Goal: Transaction & Acquisition: Purchase product/service

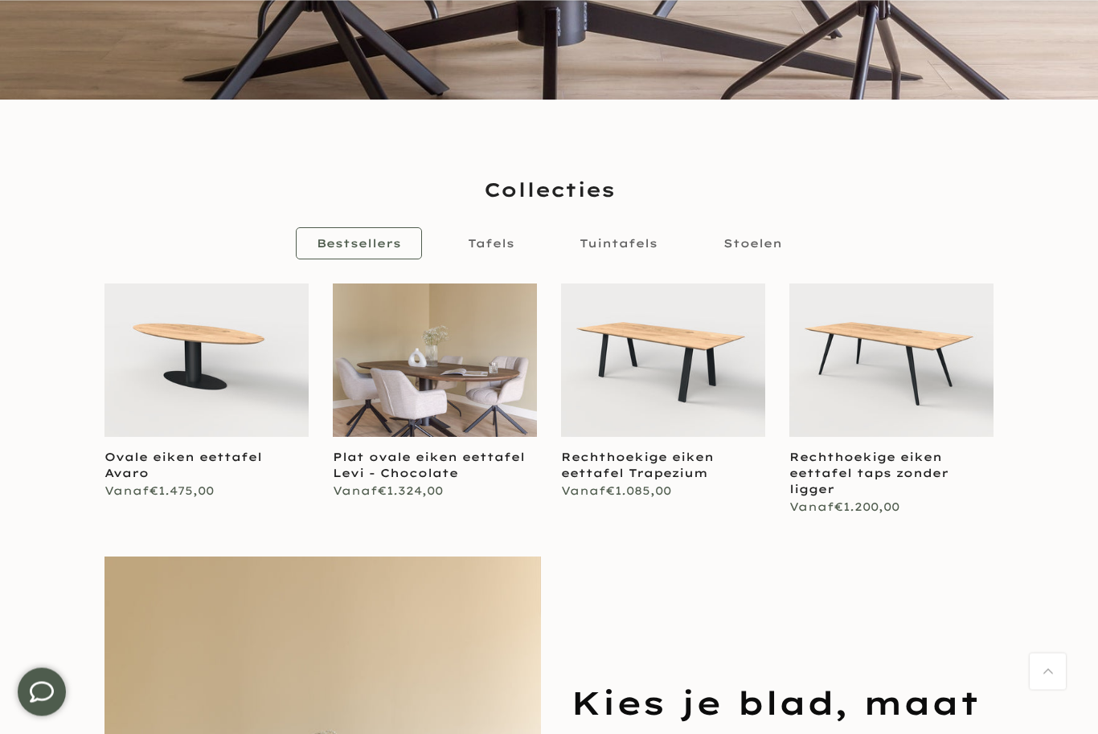
scroll to position [698, 0]
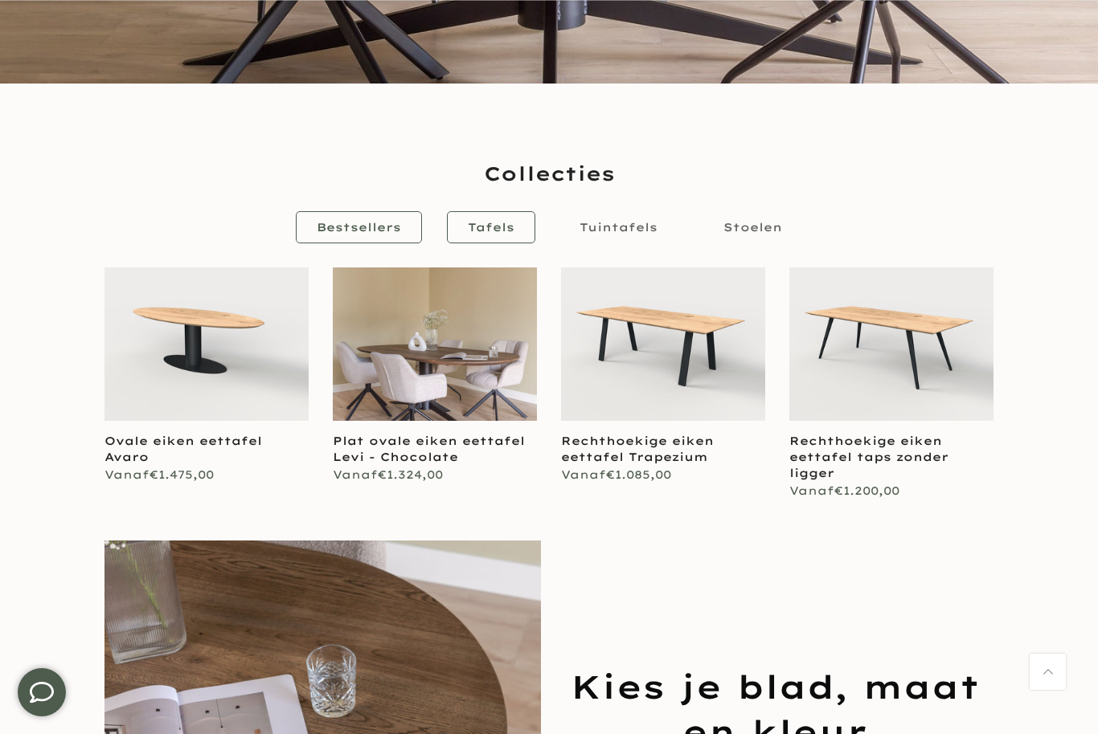
click at [493, 241] on link "Tafels" at bounding box center [491, 227] width 88 height 32
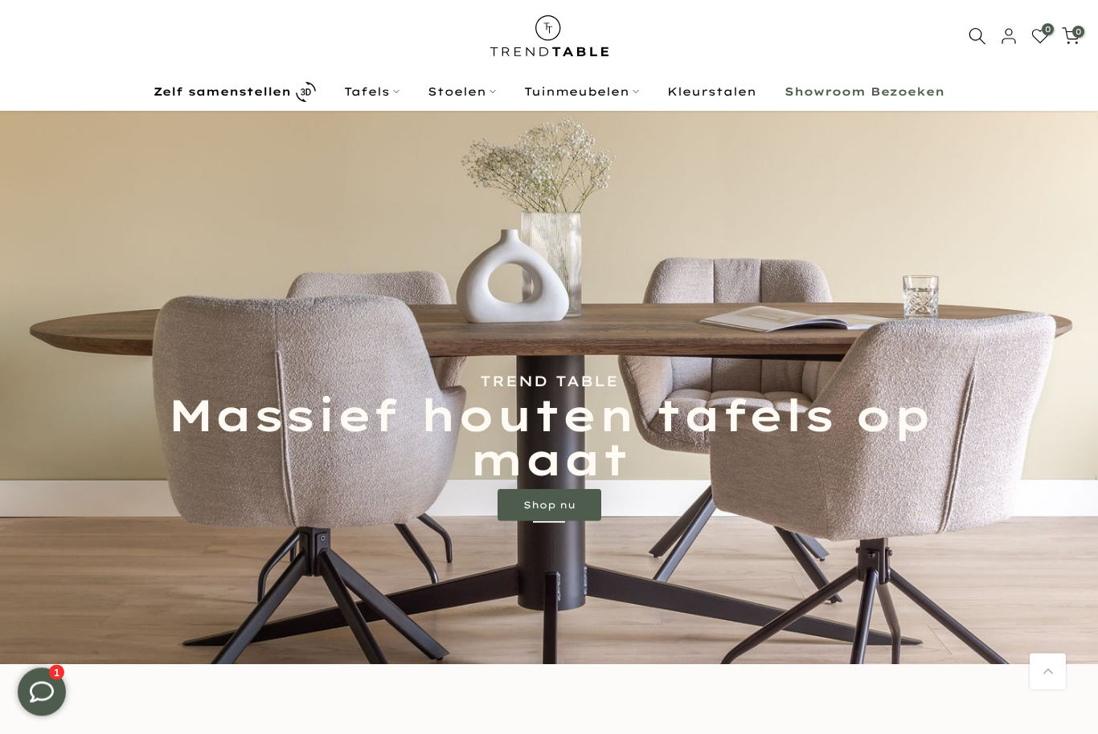
scroll to position [0, 0]
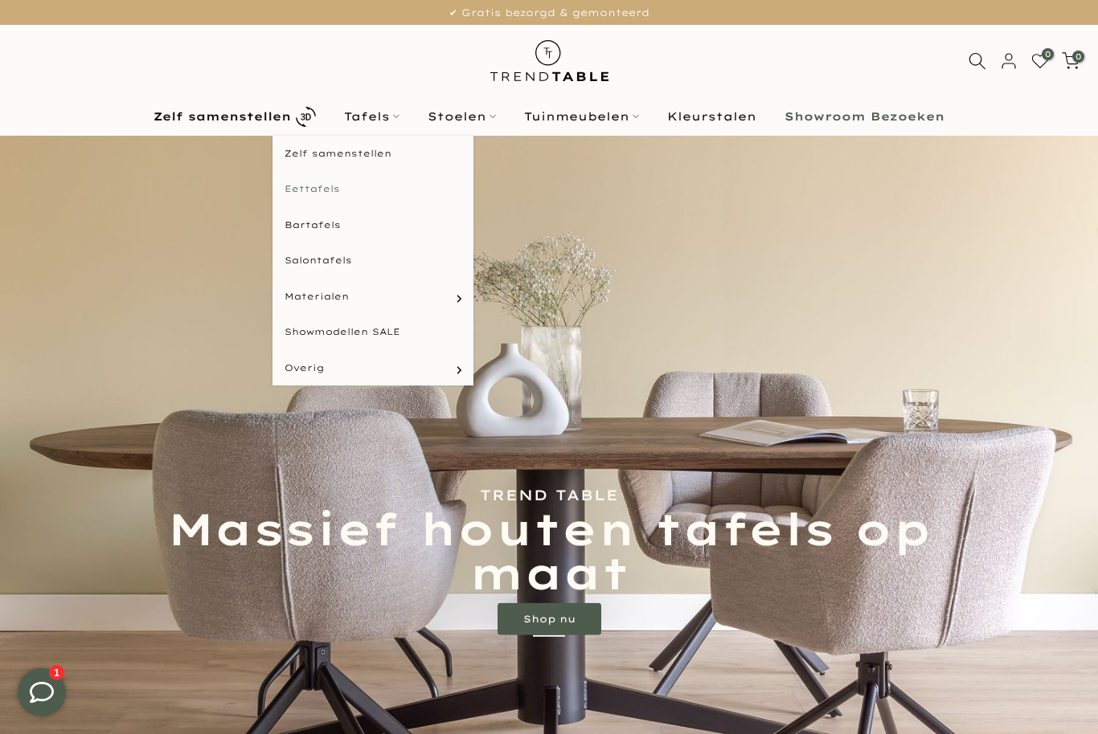
click at [341, 188] on link "Eettafels" at bounding box center [372, 189] width 201 height 36
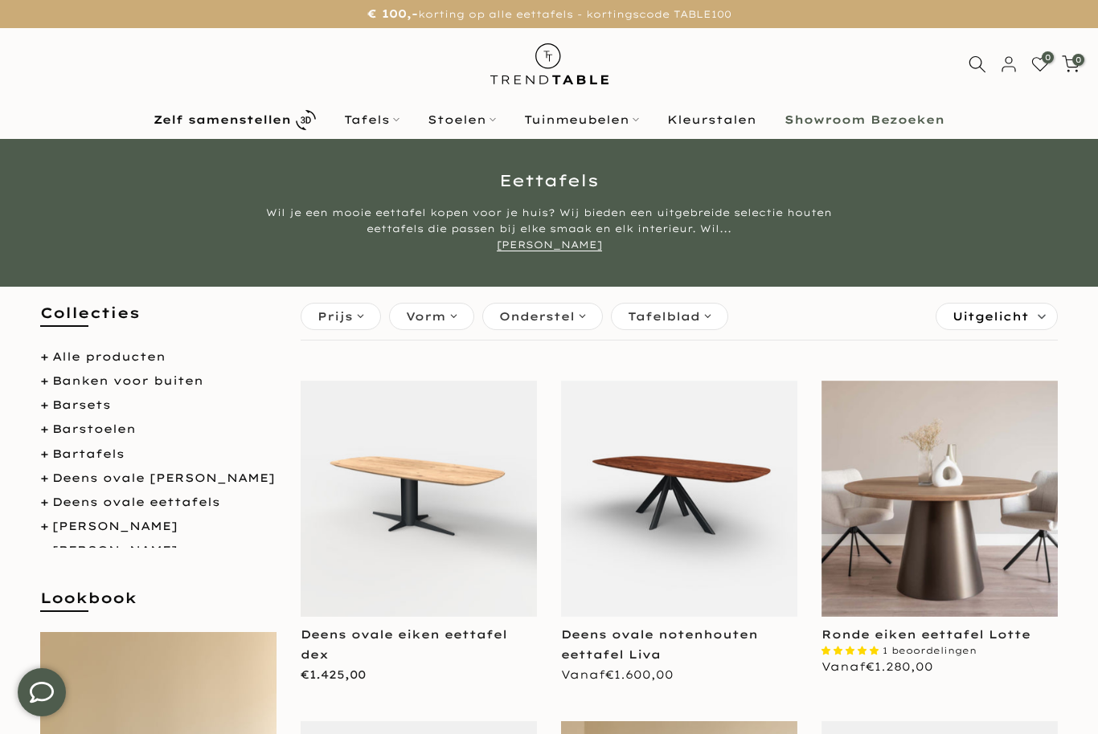
scroll to position [30, 0]
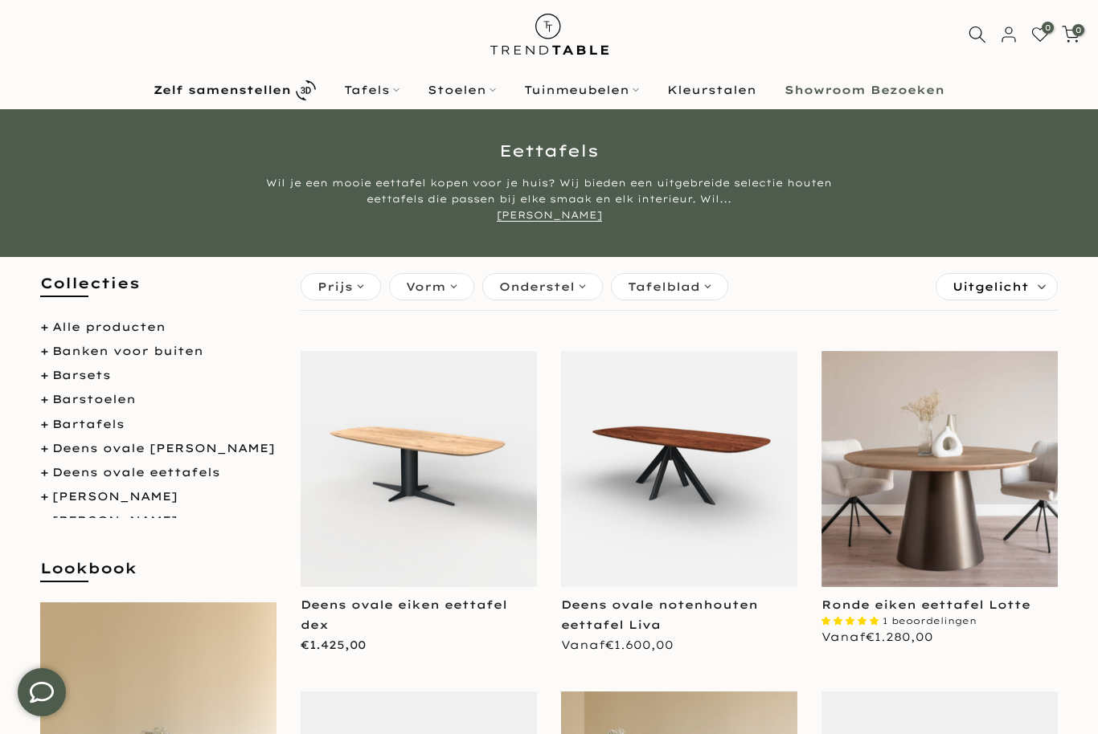
click at [456, 284] on div "Vorm" at bounding box center [431, 286] width 85 height 27
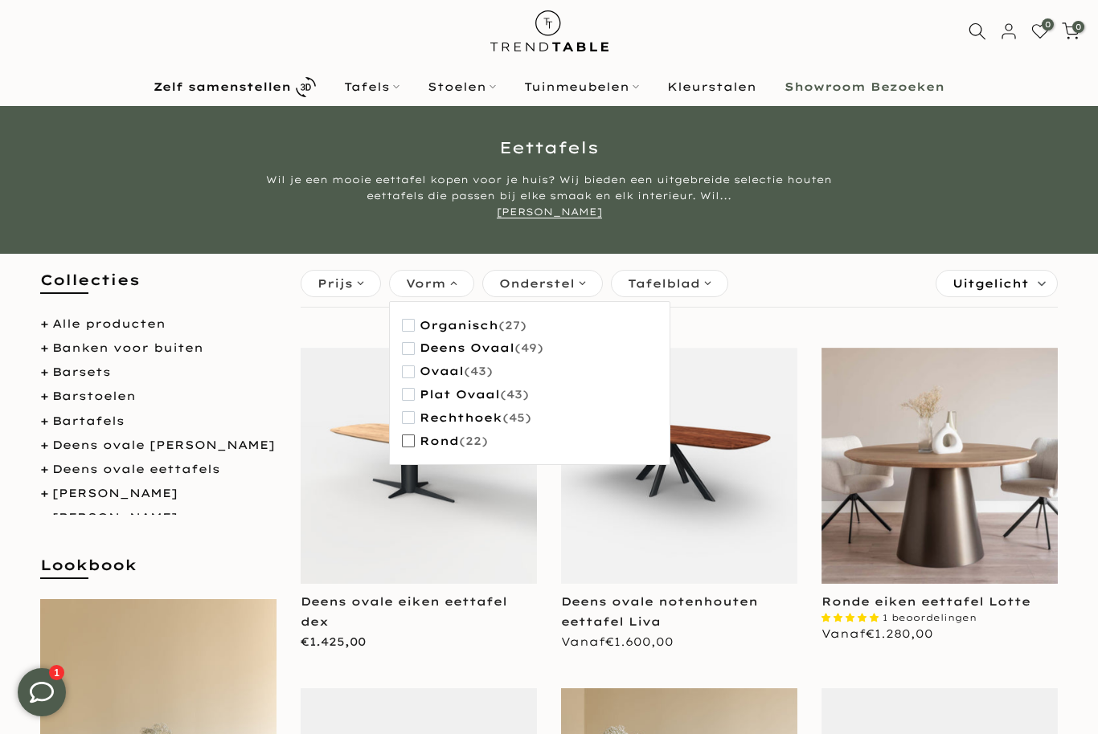
click at [411, 438] on span "button" at bounding box center [408, 441] width 13 height 13
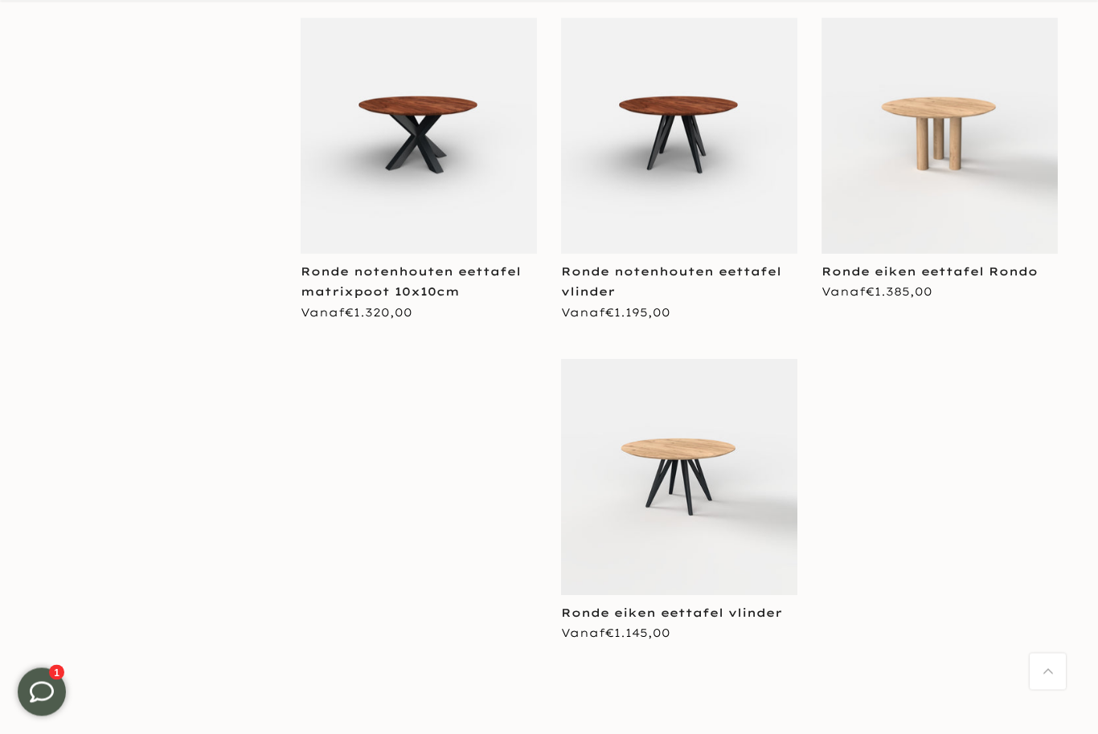
scroll to position [2464, 0]
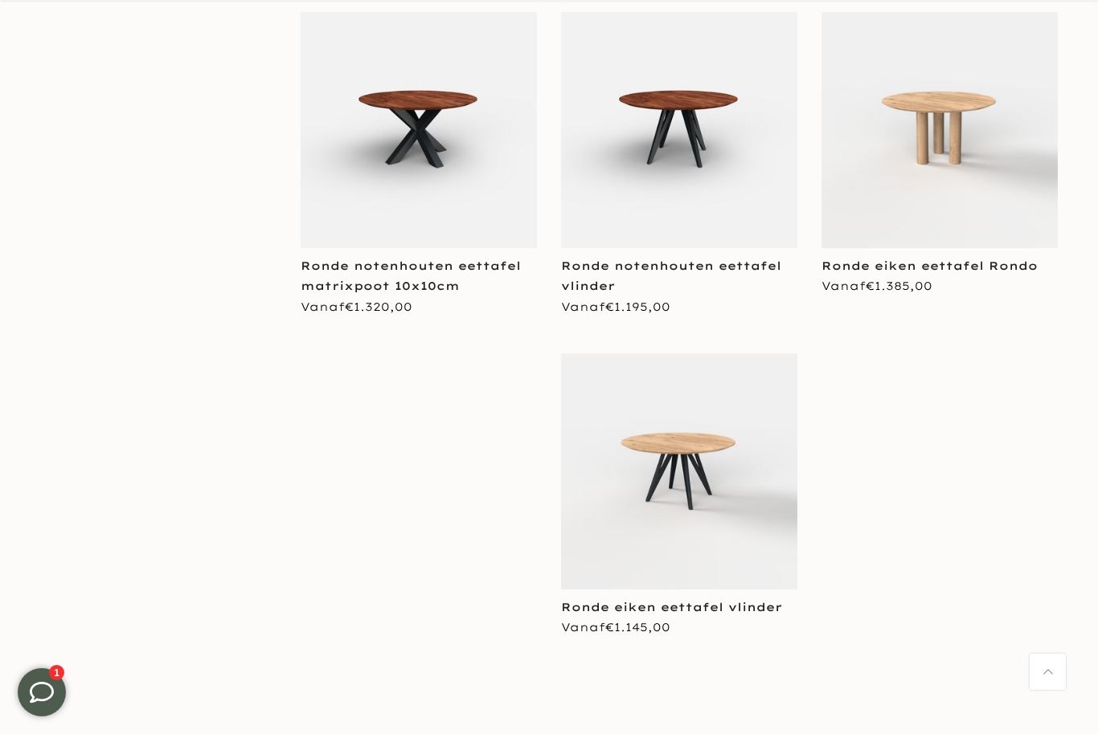
click at [758, 480] on img at bounding box center [679, 472] width 236 height 236
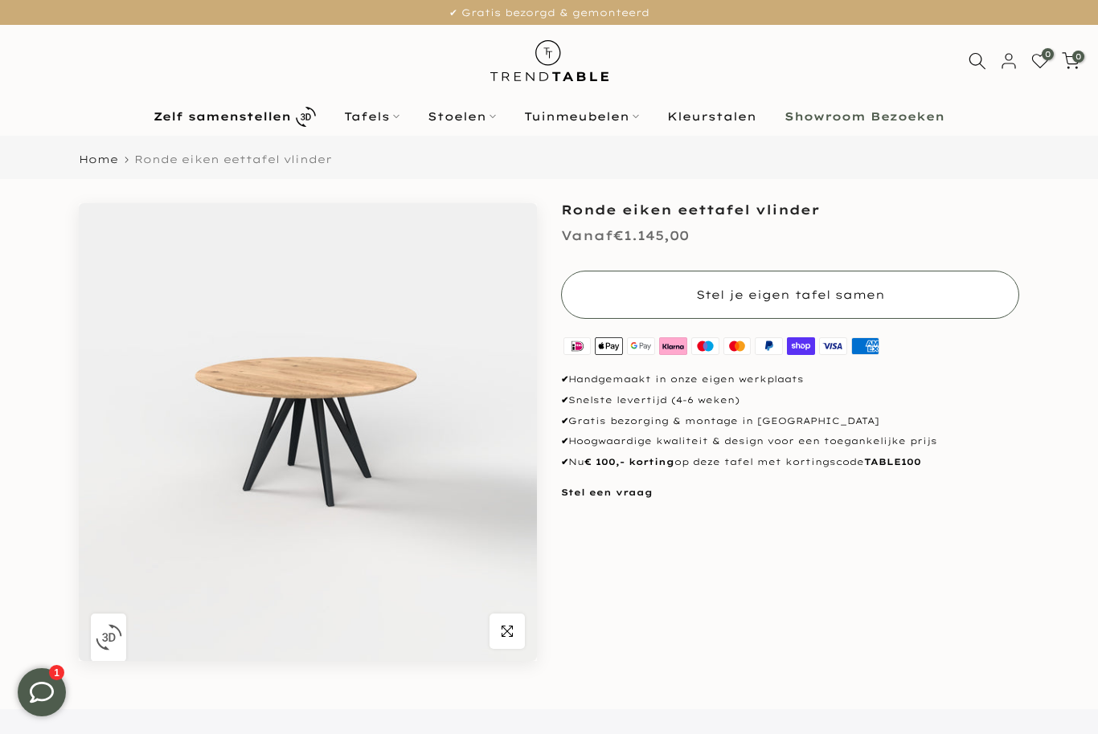
click at [881, 292] on span "Stel je eigen tafel samen" at bounding box center [790, 295] width 189 height 14
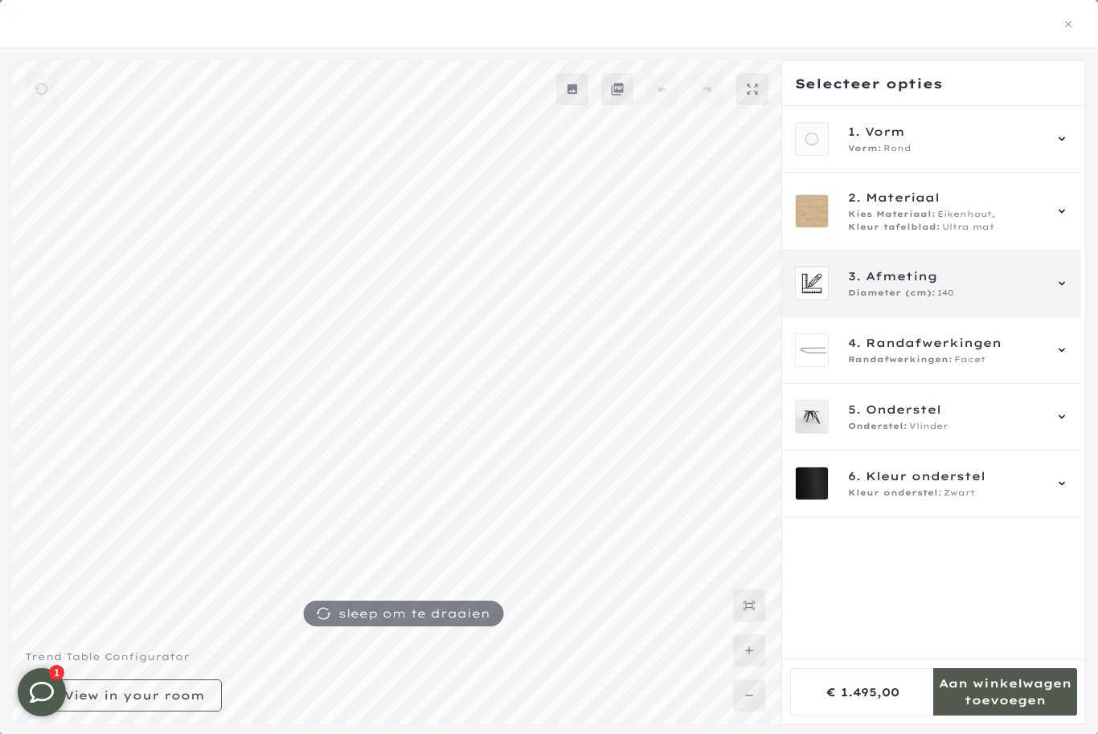
click at [1052, 284] on div "3. Afmeting Diameter (cm): 140" at bounding box center [931, 284] width 273 height 34
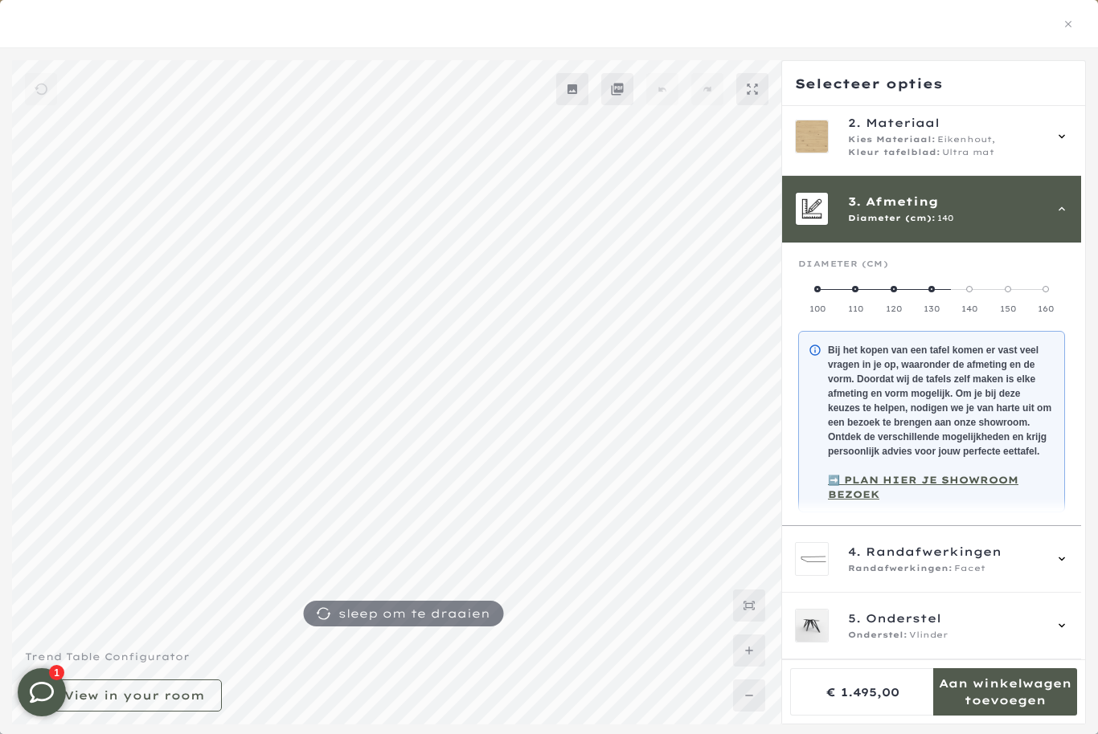
scroll to position [145, 0]
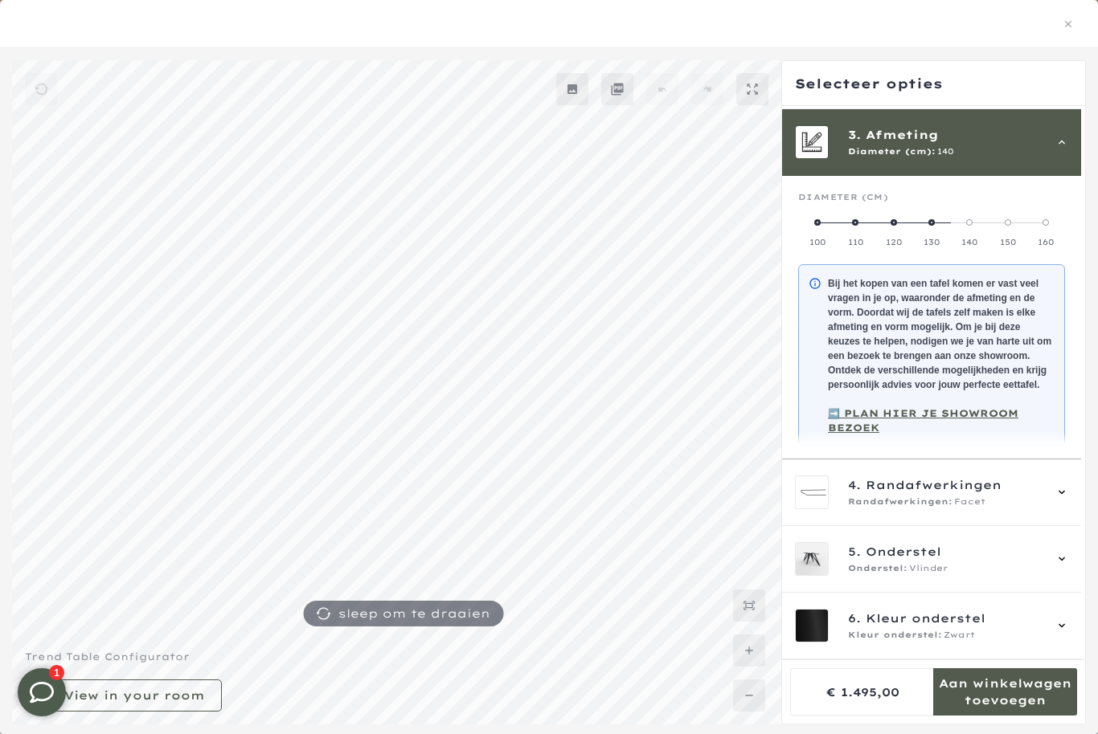
click at [1057, 220] on label "160" at bounding box center [1046, 232] width 38 height 32
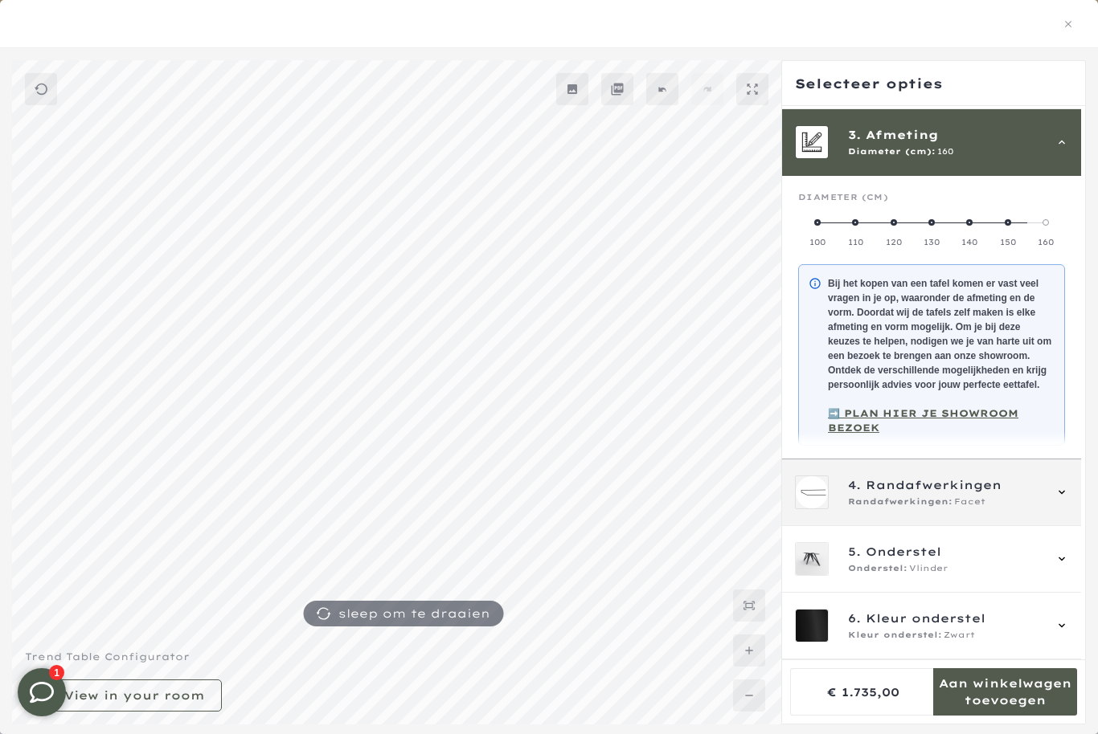
click at [1063, 495] on div "4. Randafwerkingen Randafwerkingen: Facet" at bounding box center [931, 493] width 273 height 34
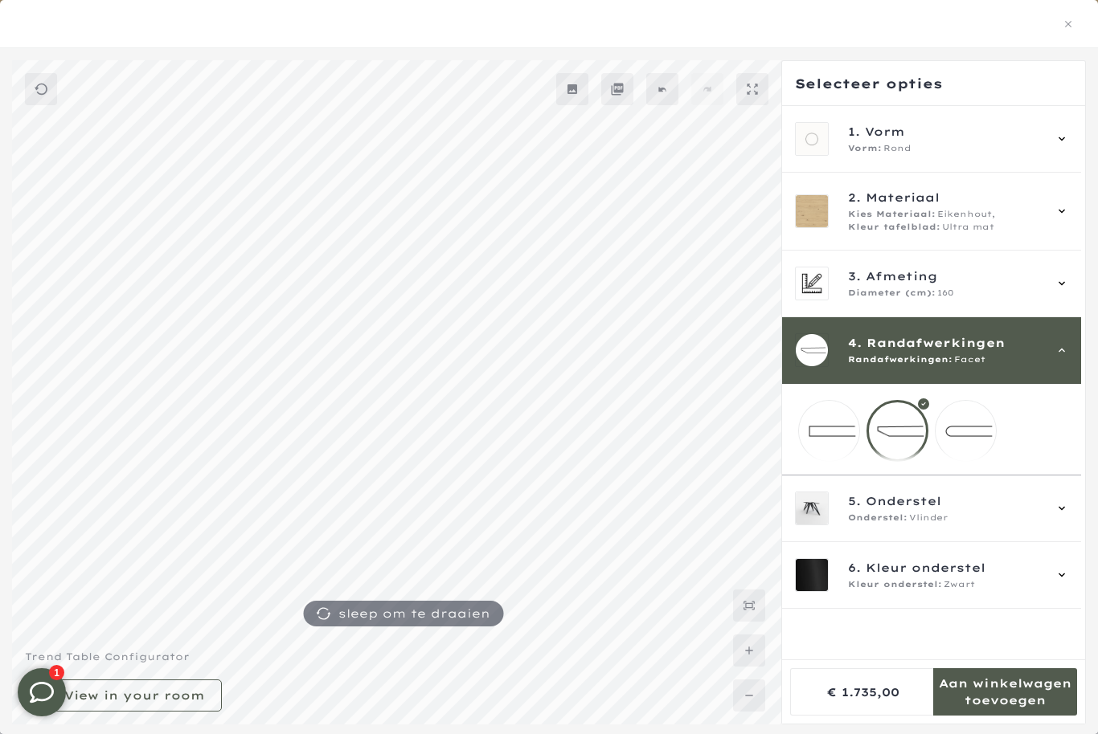
click at [974, 436] on mmq-loader at bounding box center [965, 431] width 60 height 60
click at [894, 427] on mmq-loader at bounding box center [897, 431] width 60 height 60
click at [824, 443] on mmq-loader at bounding box center [829, 431] width 60 height 60
click at [975, 438] on mmq-loader at bounding box center [965, 431] width 60 height 60
click at [836, 437] on mmq-loader at bounding box center [829, 431] width 60 height 60
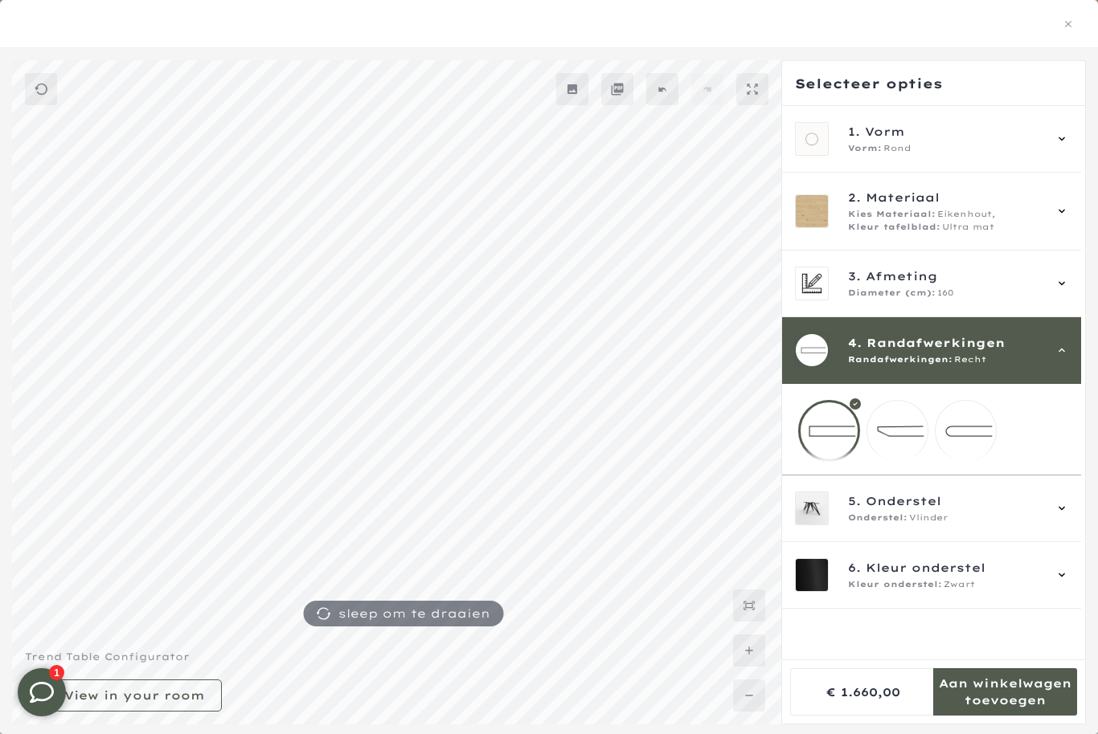
click at [893, 426] on mmq-loader at bounding box center [897, 431] width 60 height 60
click at [809, 447] on mmq-loader at bounding box center [829, 431] width 60 height 60
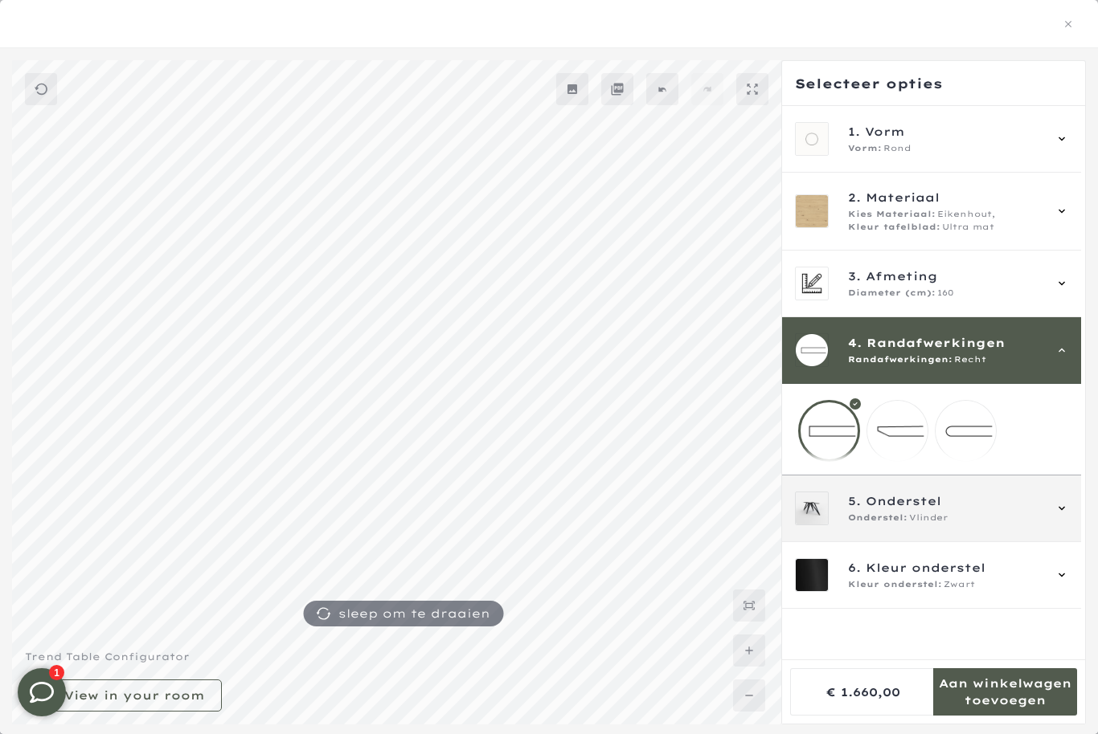
click at [992, 525] on div "5. Onderstel Onderstel: Vlinder" at bounding box center [945, 509] width 194 height 32
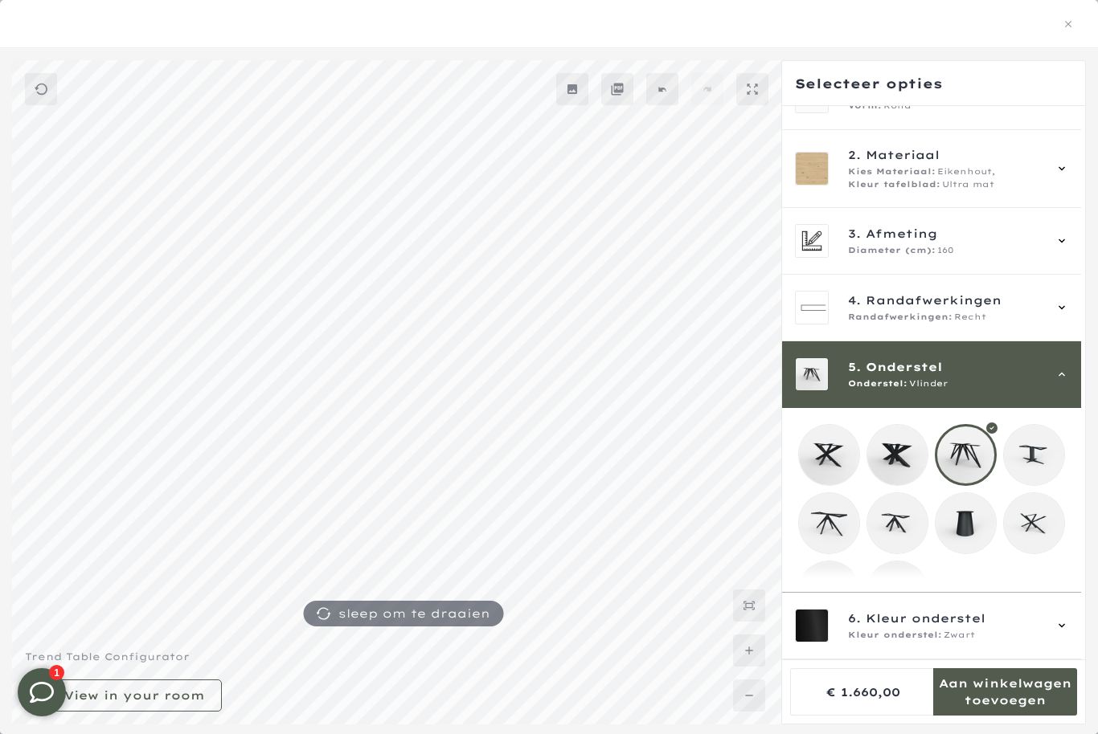
scroll to position [52, 0]
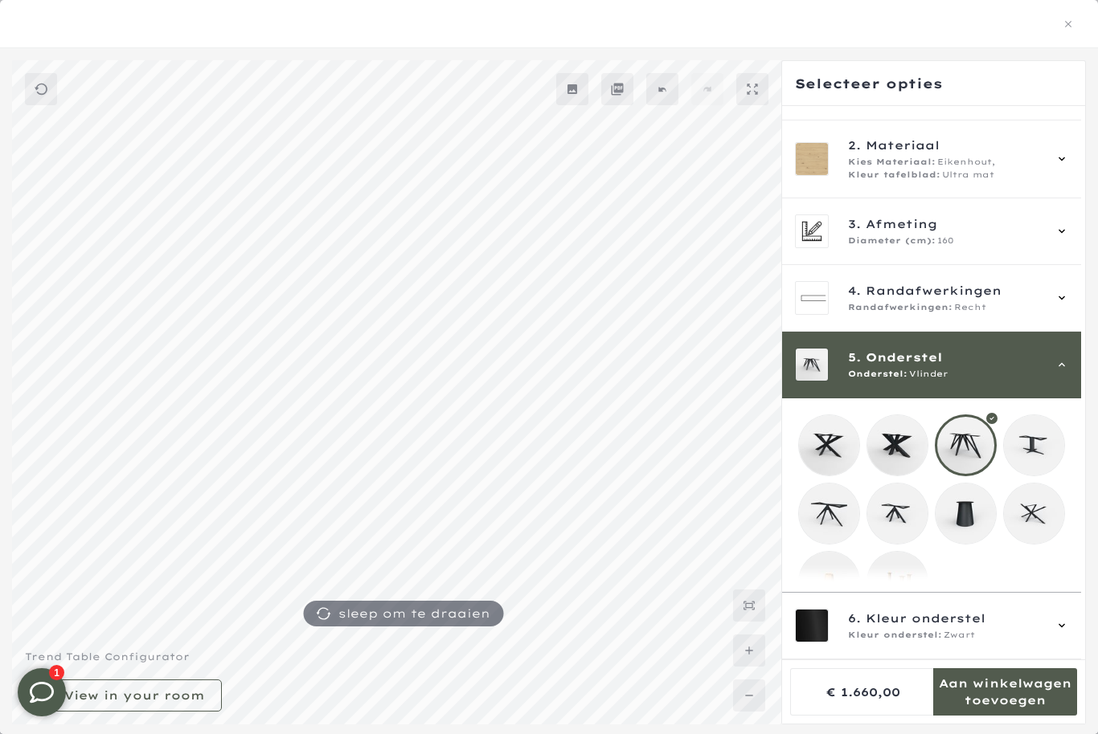
click at [831, 520] on mmq-loader at bounding box center [829, 514] width 60 height 60
click at [832, 435] on mmq-loader at bounding box center [829, 445] width 60 height 60
click at [1063, 362] on div "5. Onderstel Onderstel: Matrix 10x3 cm" at bounding box center [931, 365] width 273 height 34
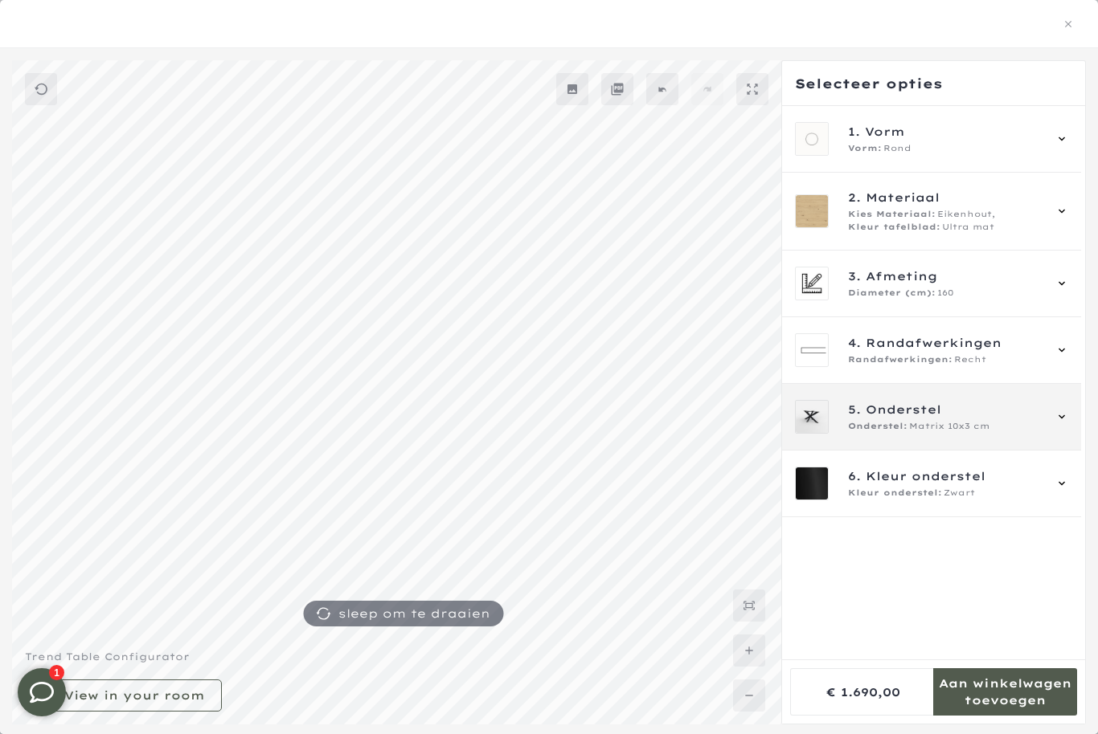
scroll to position [0, 0]
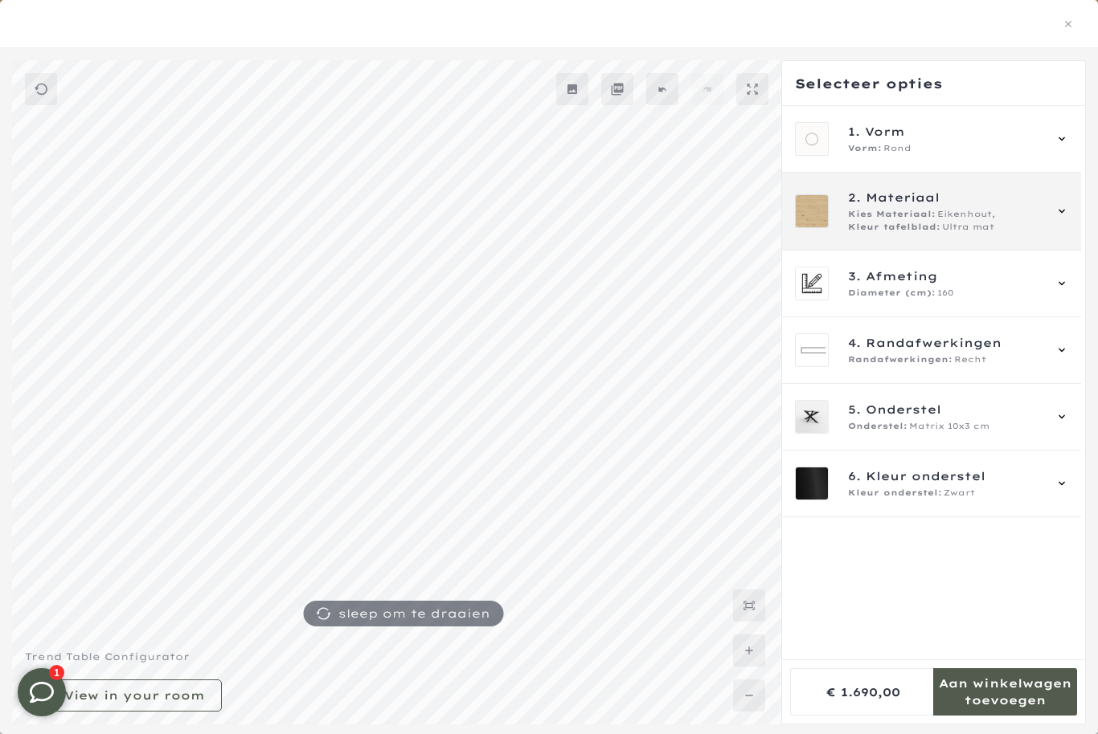
click at [1053, 213] on div "2. Materiaal Kies Materiaal: Eikenhout, Kleur tafelblad: Ultra mat" at bounding box center [931, 211] width 273 height 45
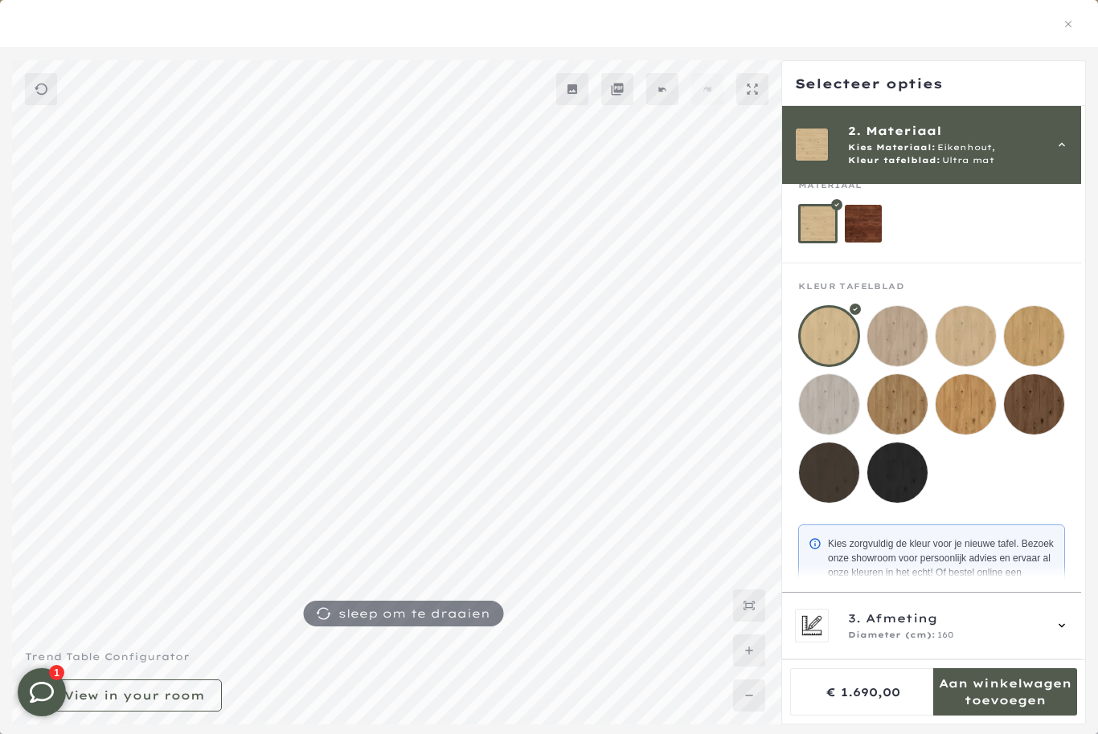
scroll to position [89, 0]
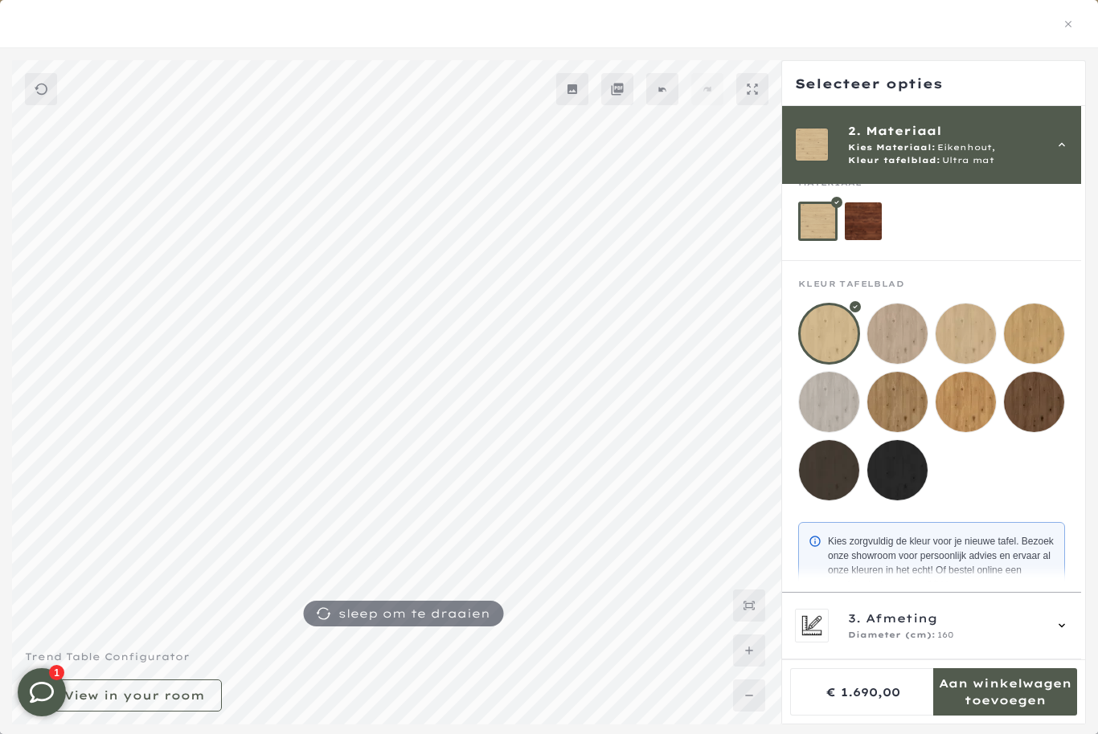
click at [902, 403] on mmq-loader at bounding box center [897, 402] width 60 height 60
click at [1039, 404] on mmq-loader at bounding box center [1034, 402] width 60 height 60
click at [1034, 333] on mmq-loader at bounding box center [1034, 334] width 60 height 60
click at [972, 337] on mmq-loader at bounding box center [965, 334] width 60 height 60
click at [896, 341] on mmq-loader at bounding box center [897, 334] width 60 height 60
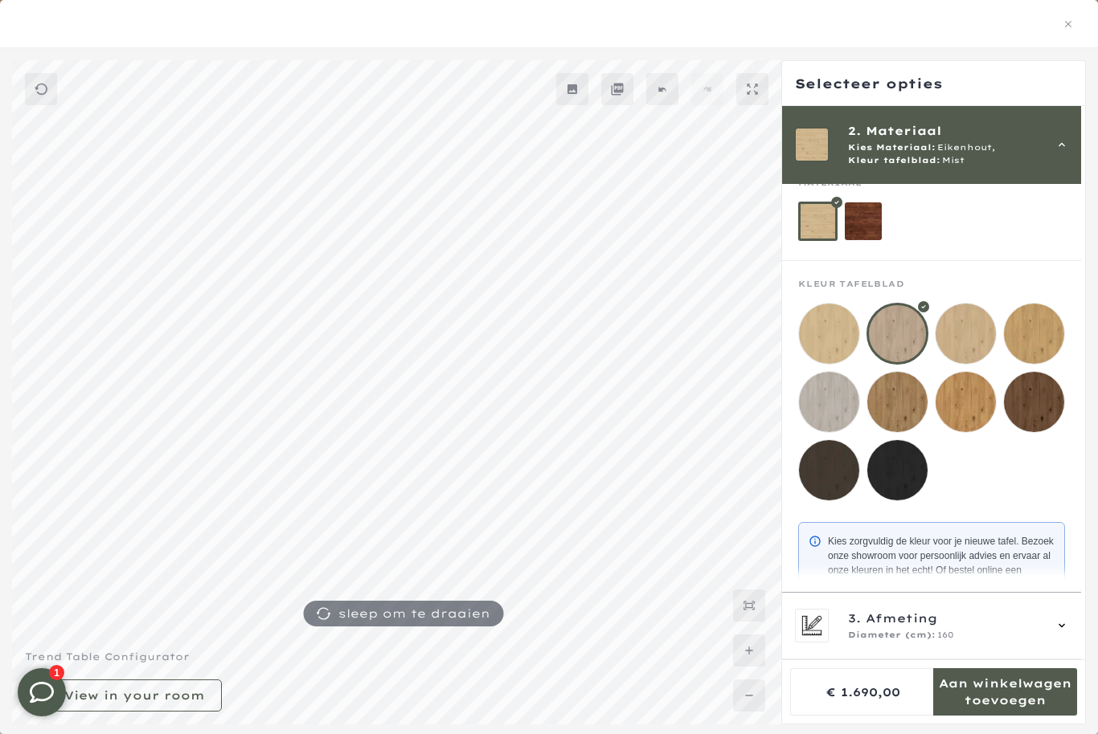
click at [849, 328] on mmq-loader at bounding box center [829, 334] width 60 height 60
click at [902, 337] on mmq-loader at bounding box center [897, 334] width 60 height 60
click at [835, 337] on mmq-loader at bounding box center [829, 334] width 60 height 60
click at [900, 415] on mmq-loader at bounding box center [897, 402] width 60 height 60
click at [961, 399] on mmq-loader at bounding box center [965, 402] width 60 height 60
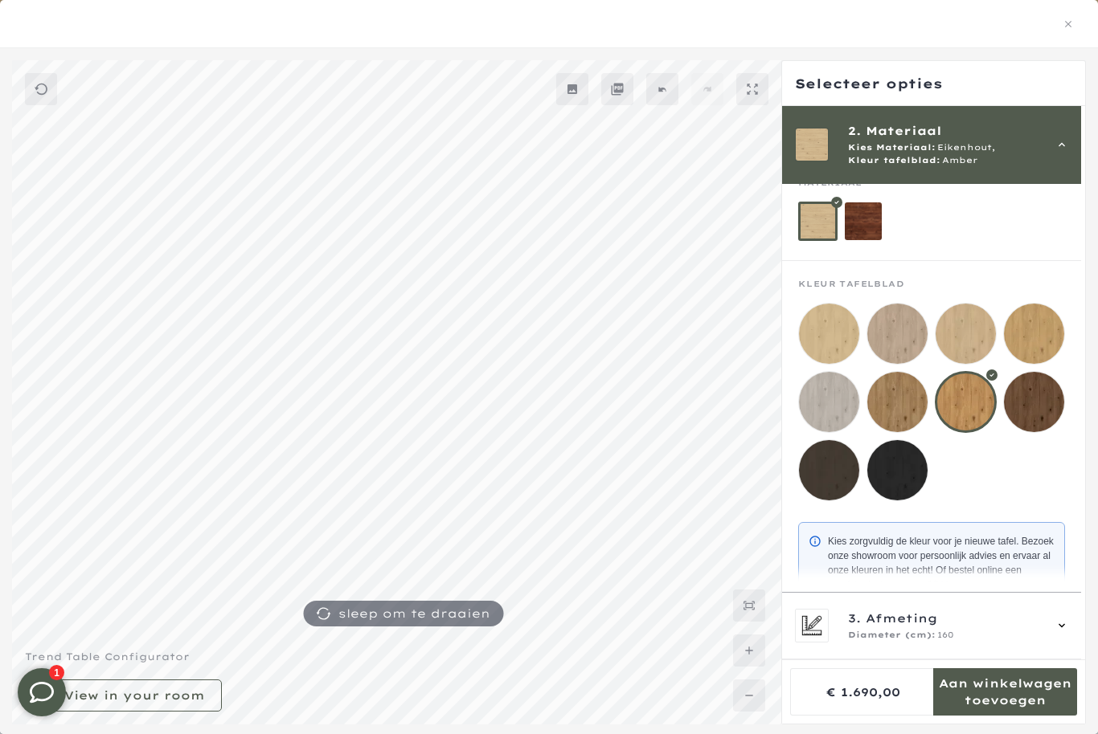
click at [897, 392] on mmq-loader at bounding box center [897, 402] width 60 height 60
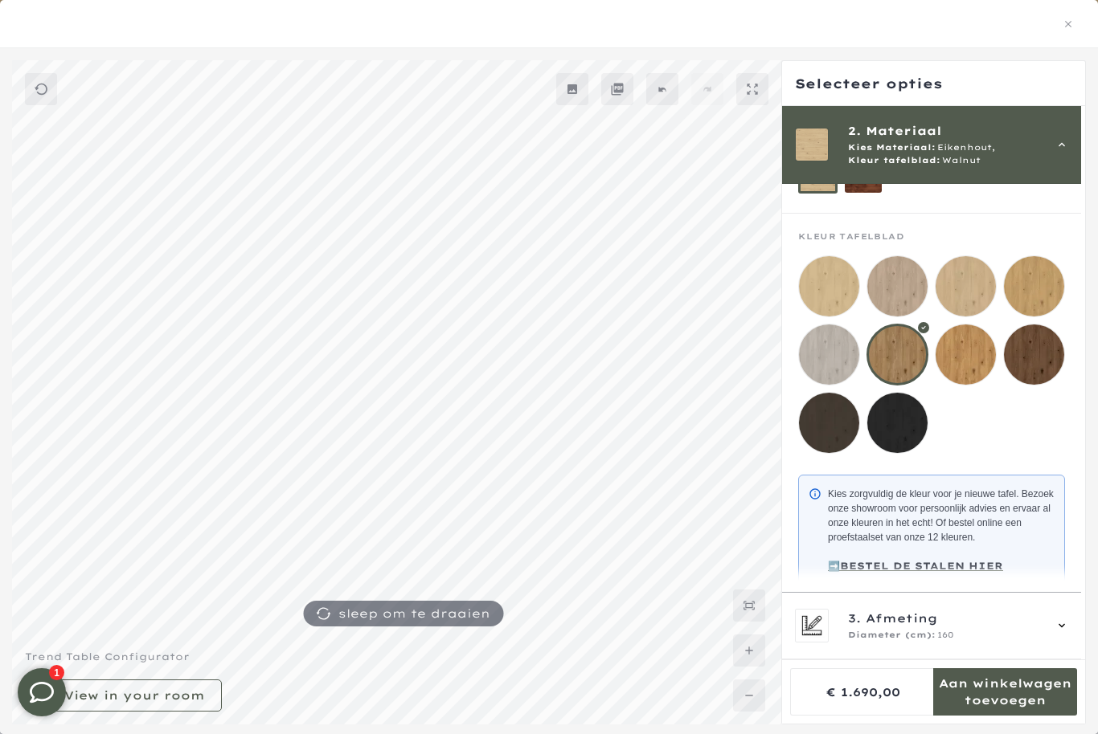
scroll to position [137, 0]
click at [833, 291] on mmq-loader at bounding box center [829, 286] width 60 height 60
click at [1041, 288] on mmq-loader at bounding box center [1034, 286] width 60 height 60
click at [953, 287] on mmq-loader at bounding box center [965, 286] width 60 height 60
click at [1049, 279] on mmq-loader at bounding box center [1034, 286] width 60 height 60
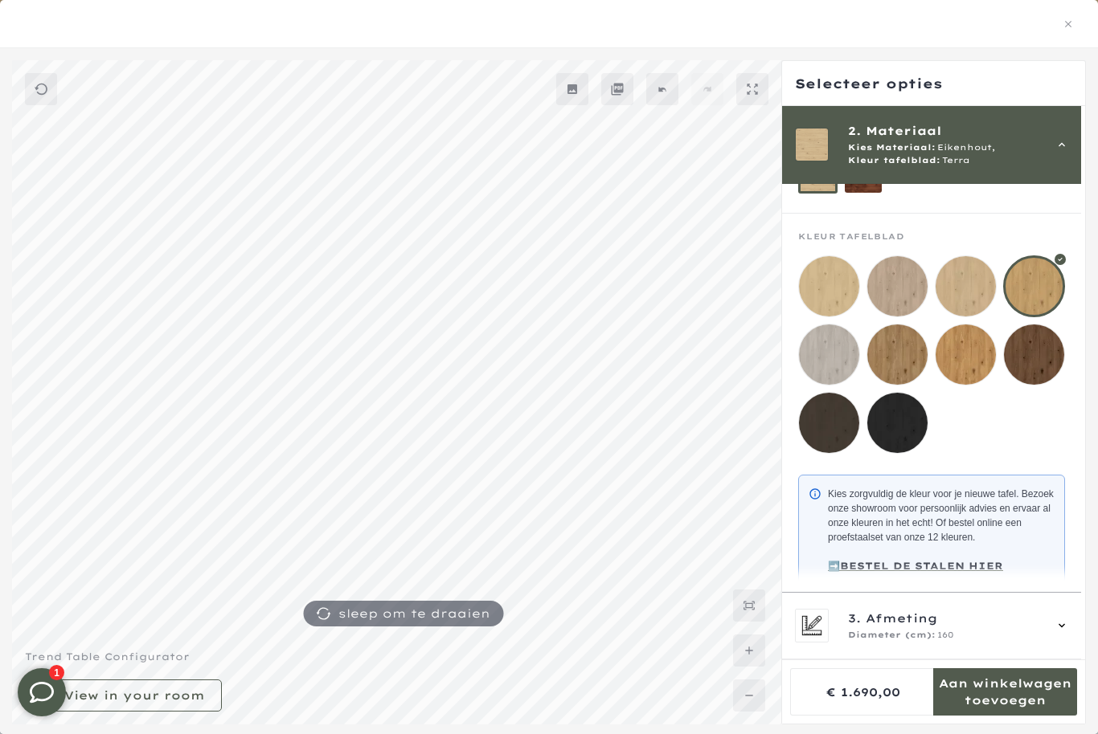
click at [845, 291] on mmq-loader at bounding box center [829, 286] width 60 height 60
click at [1068, 146] on icon at bounding box center [1061, 144] width 13 height 13
